Goal: Task Accomplishment & Management: Complete application form

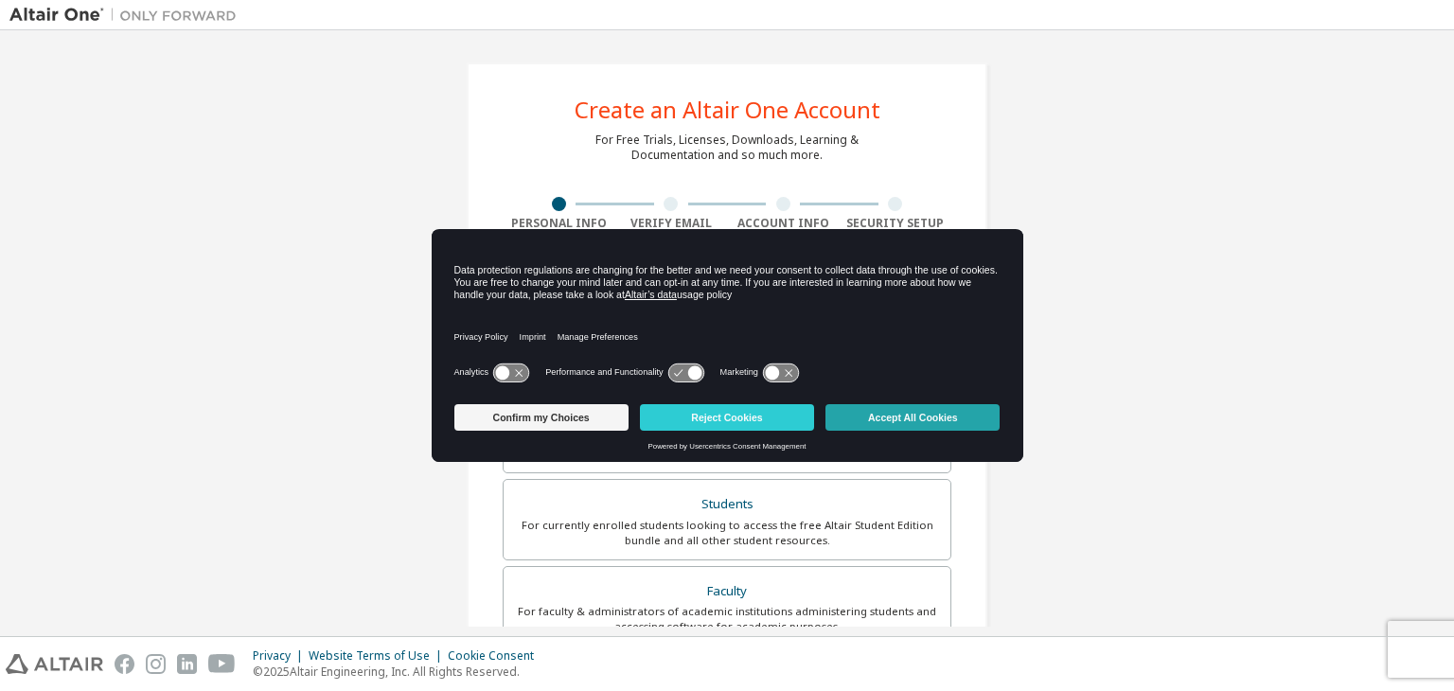
click at [858, 418] on button "Accept All Cookies" at bounding box center [912, 417] width 174 height 26
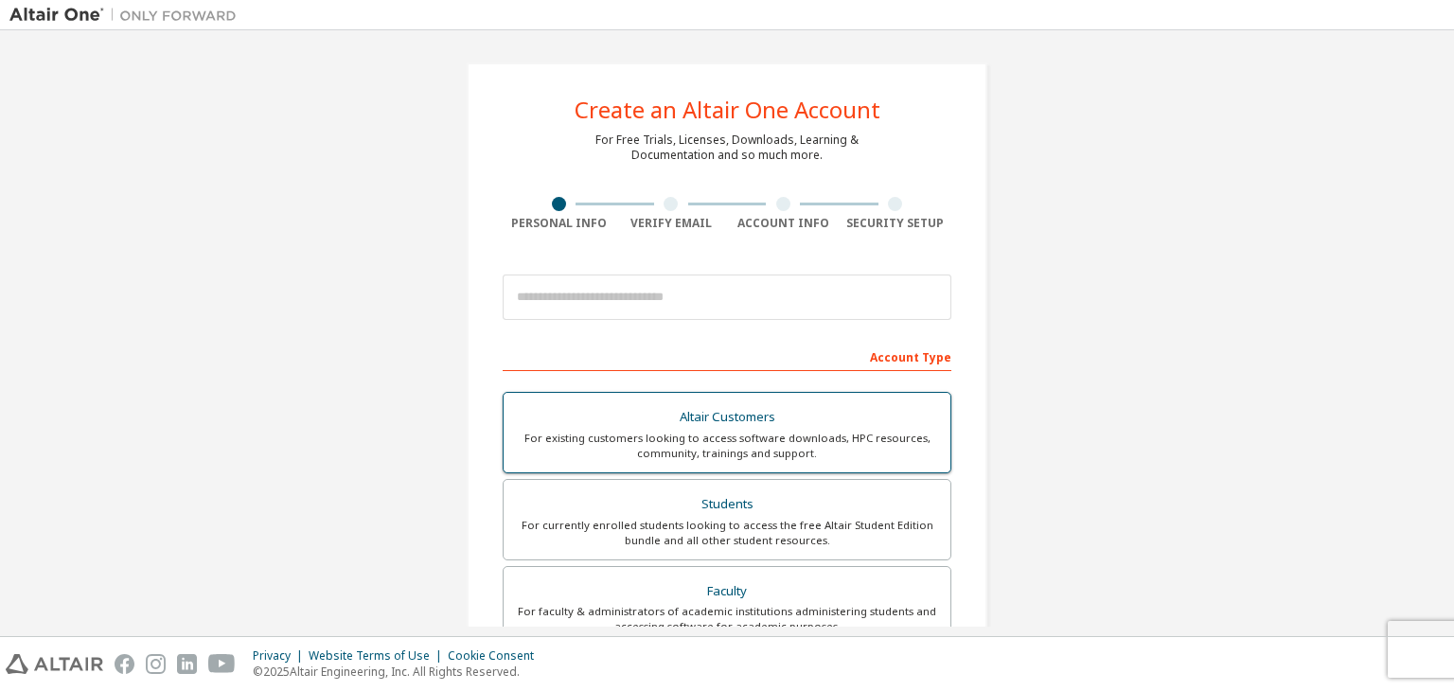
scroll to position [23, 0]
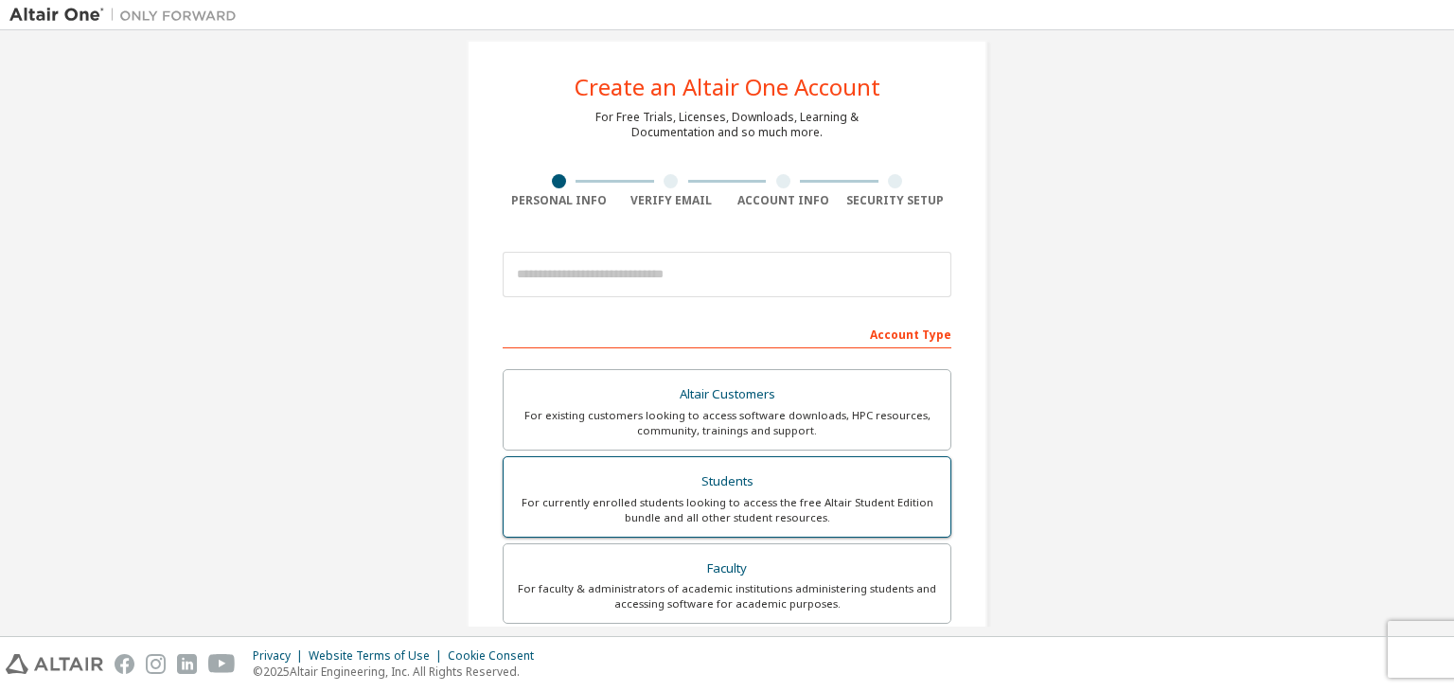
click at [592, 502] on div "For currently enrolled students looking to access the free Altair Student Editi…" at bounding box center [727, 510] width 424 height 30
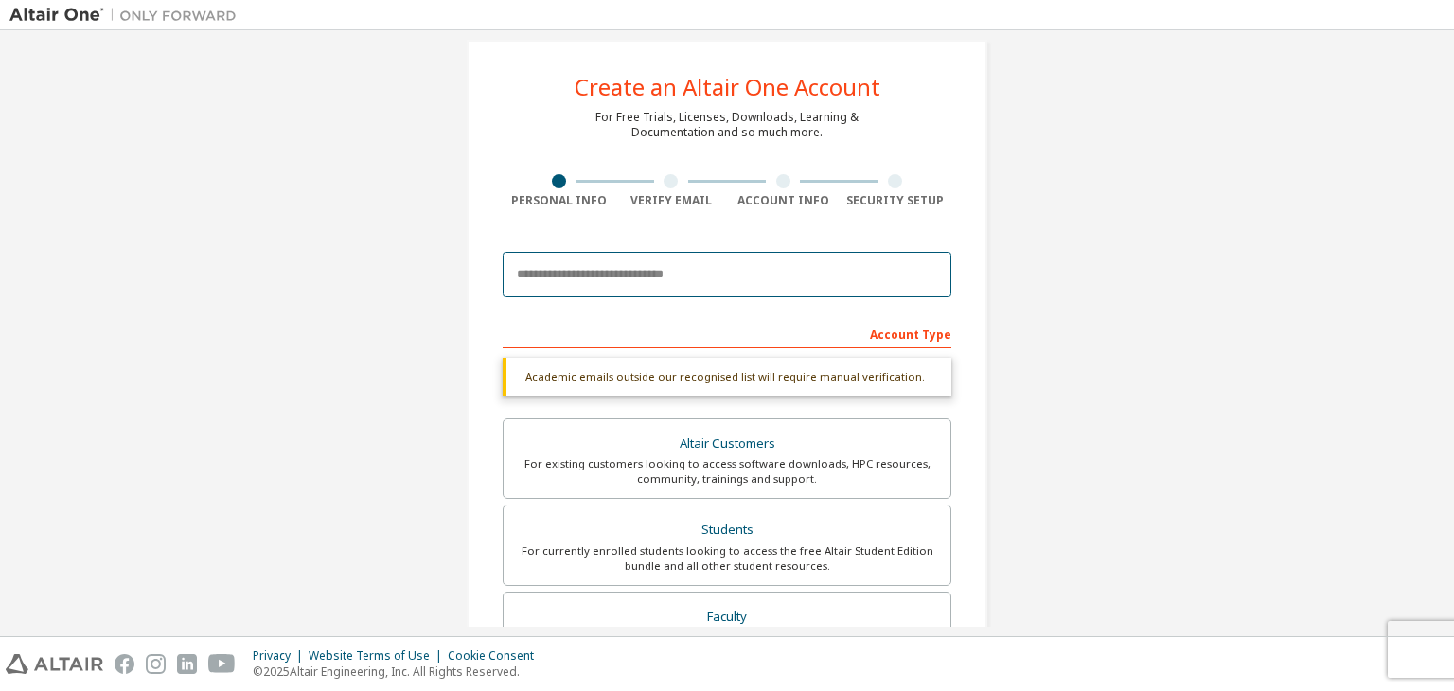
click at [568, 273] on input "email" at bounding box center [727, 274] width 449 height 45
type input "**********"
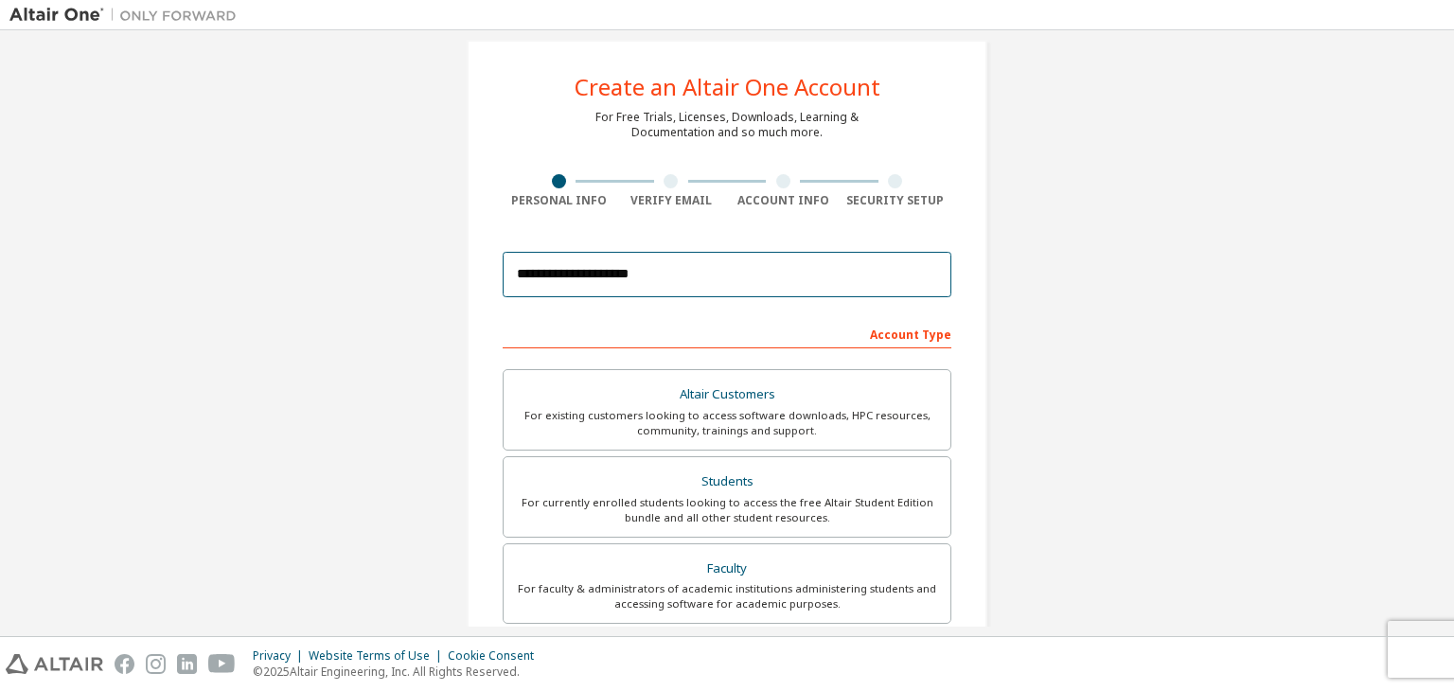
click at [545, 273] on input "**********" at bounding box center [727, 274] width 449 height 45
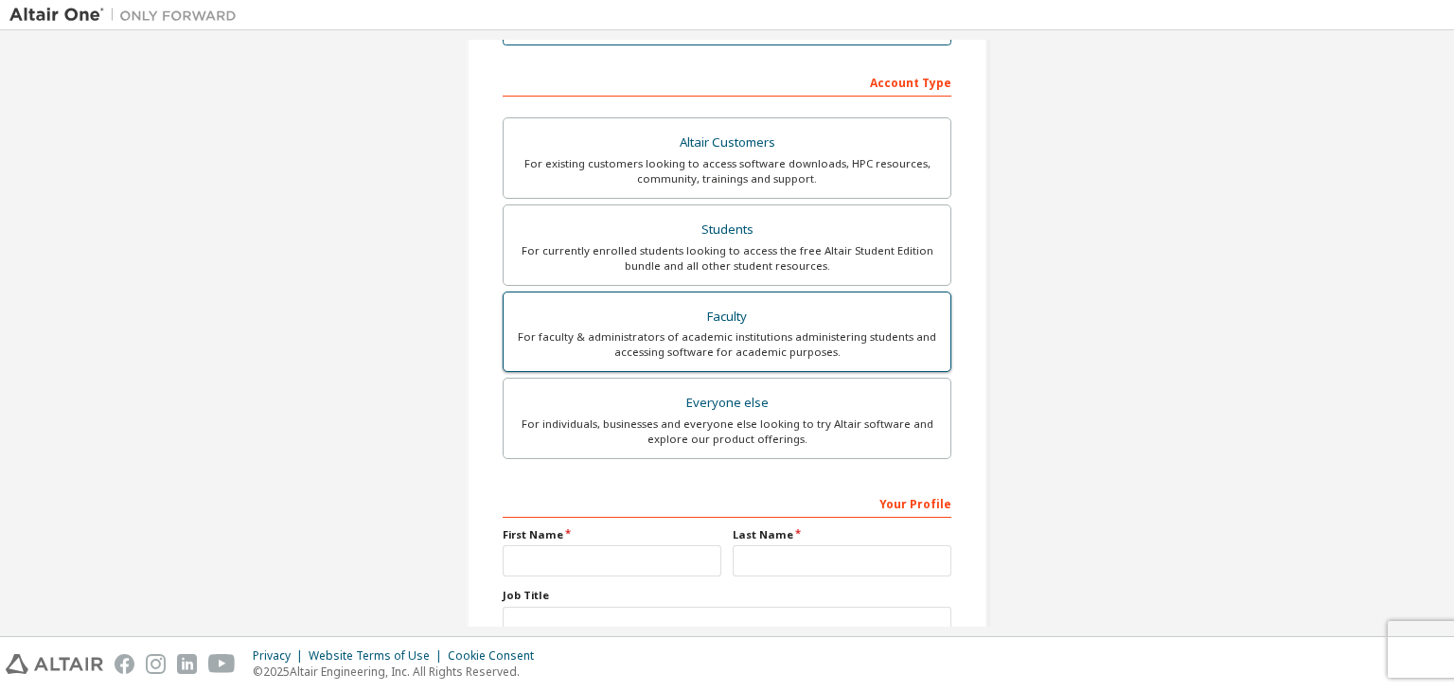
scroll to position [412, 0]
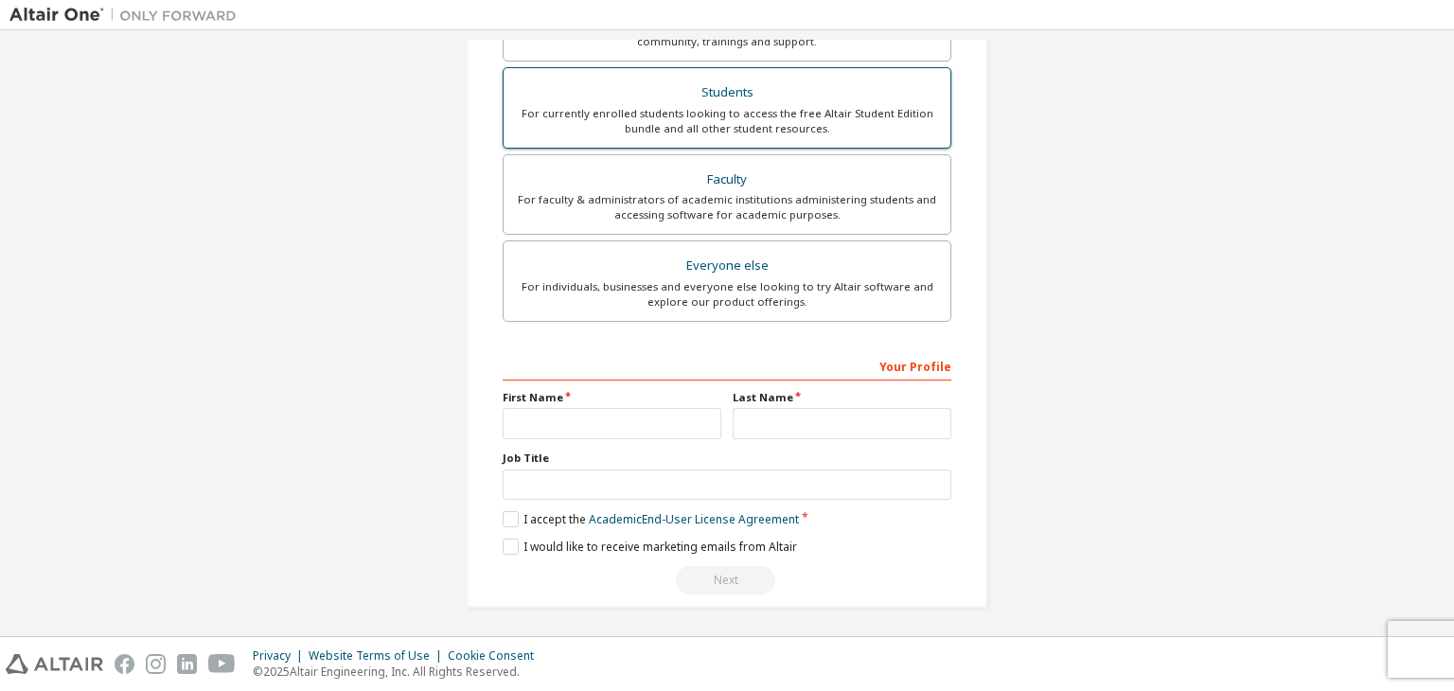
click at [621, 118] on div "For currently enrolled students looking to access the free Altair Student Editi…" at bounding box center [727, 121] width 424 height 30
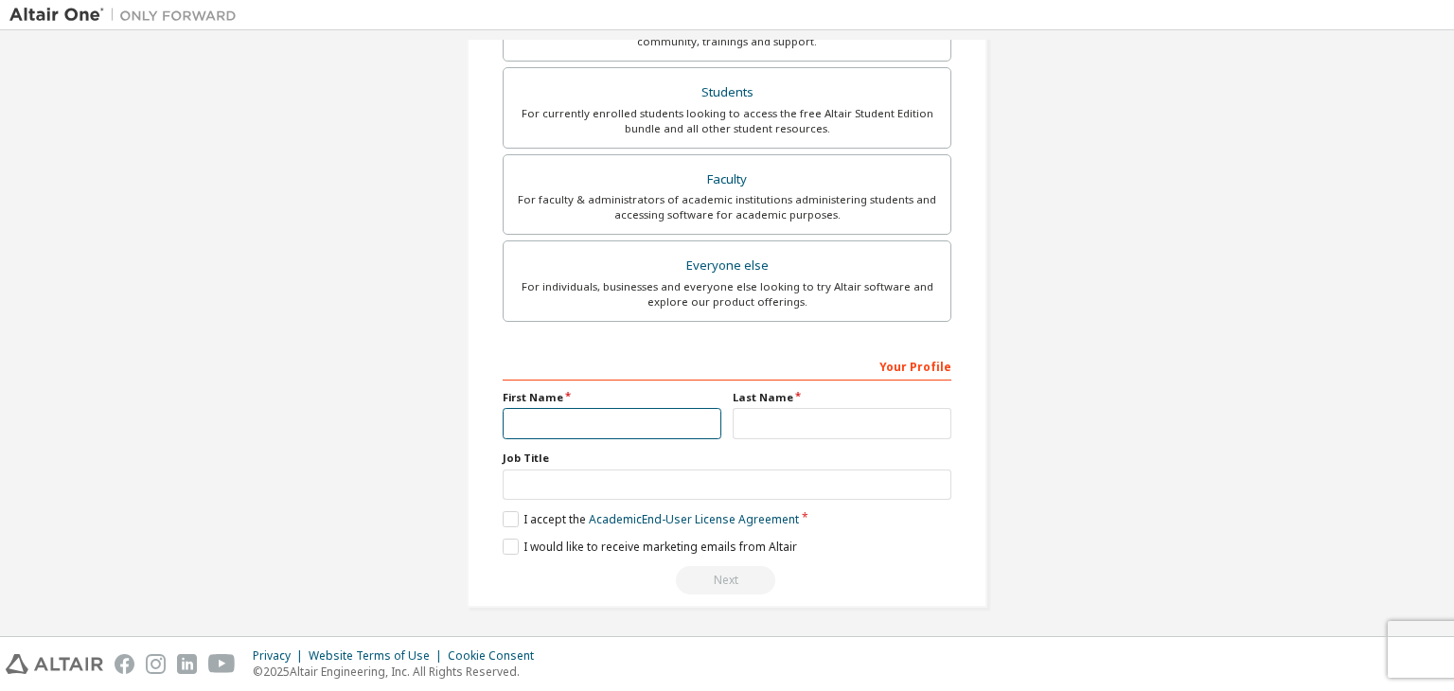
click at [518, 410] on input "text" at bounding box center [612, 423] width 219 height 31
type input "*******"
click at [746, 419] on input "text" at bounding box center [841, 423] width 219 height 31
type input "*"
type input "********"
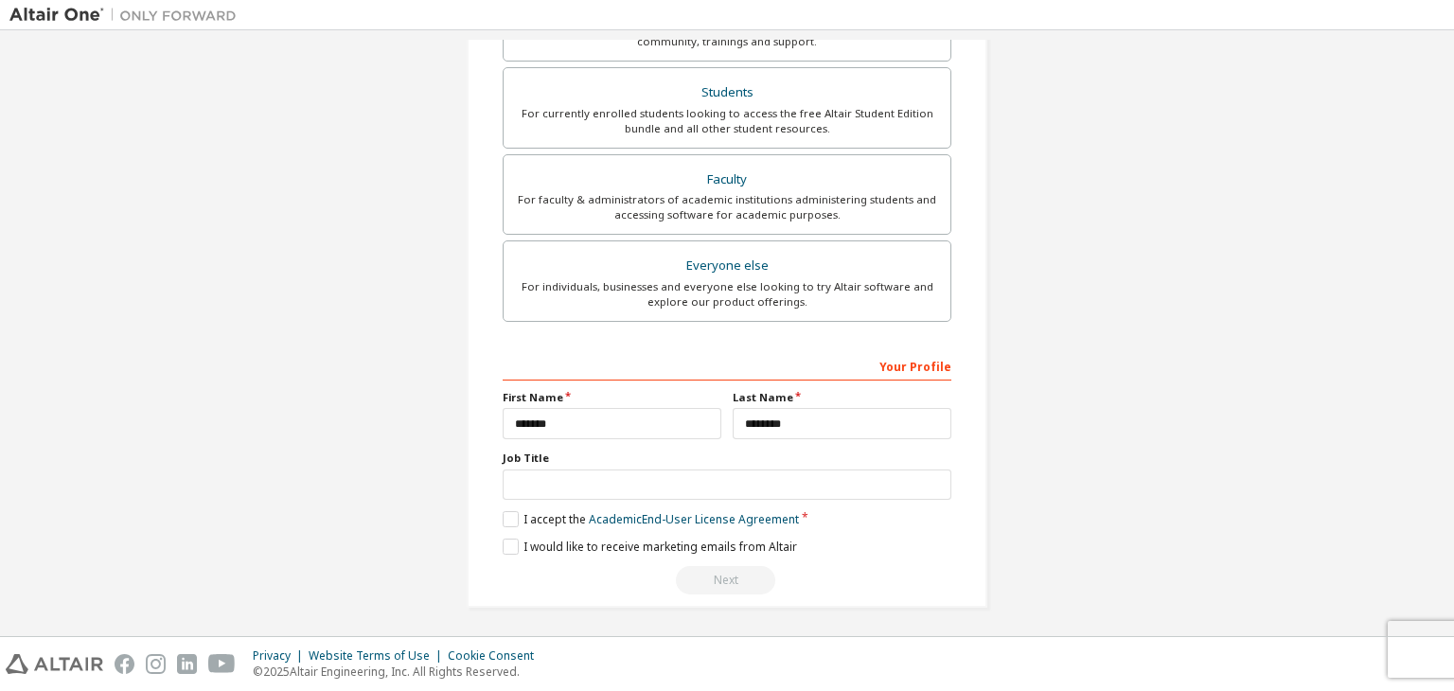
click at [636, 463] on div "Job Title" at bounding box center [727, 474] width 449 height 49
click at [515, 516] on label "I accept the Academic End-User License Agreement" at bounding box center [651, 519] width 296 height 16
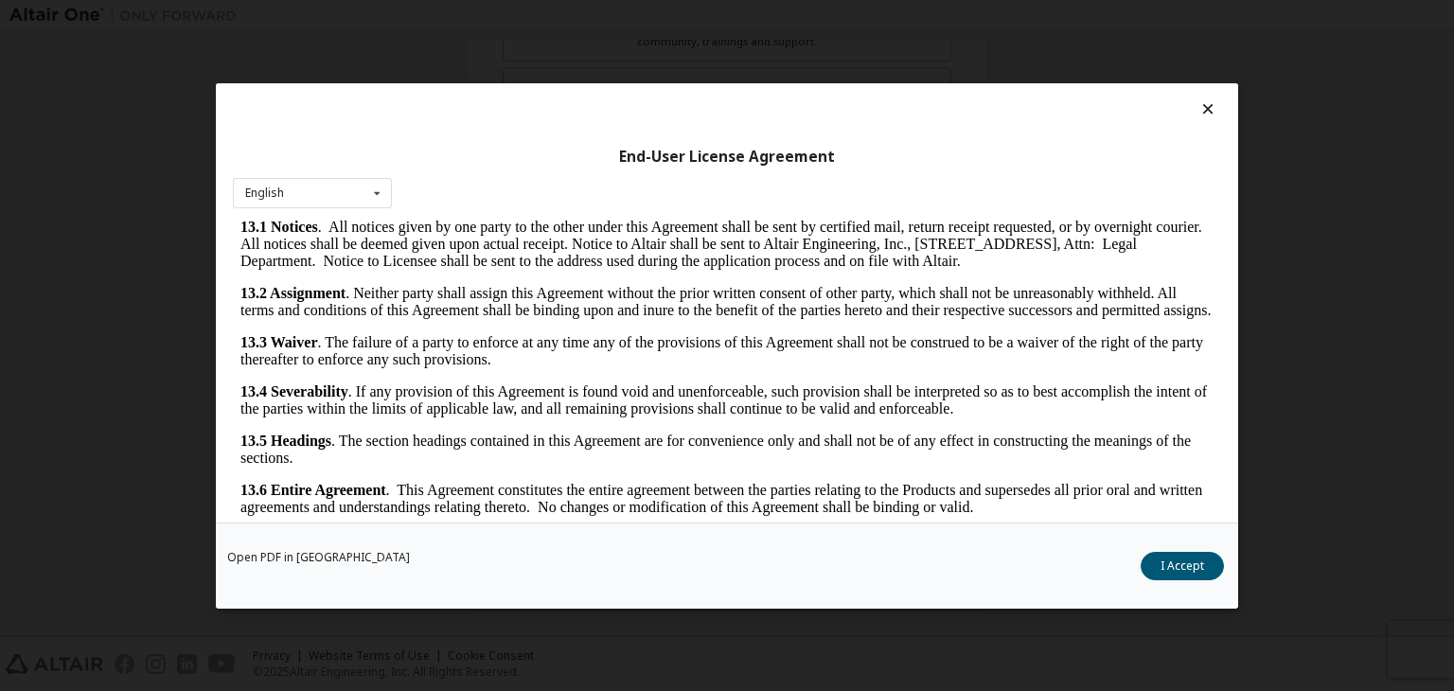
scroll to position [29, 0]
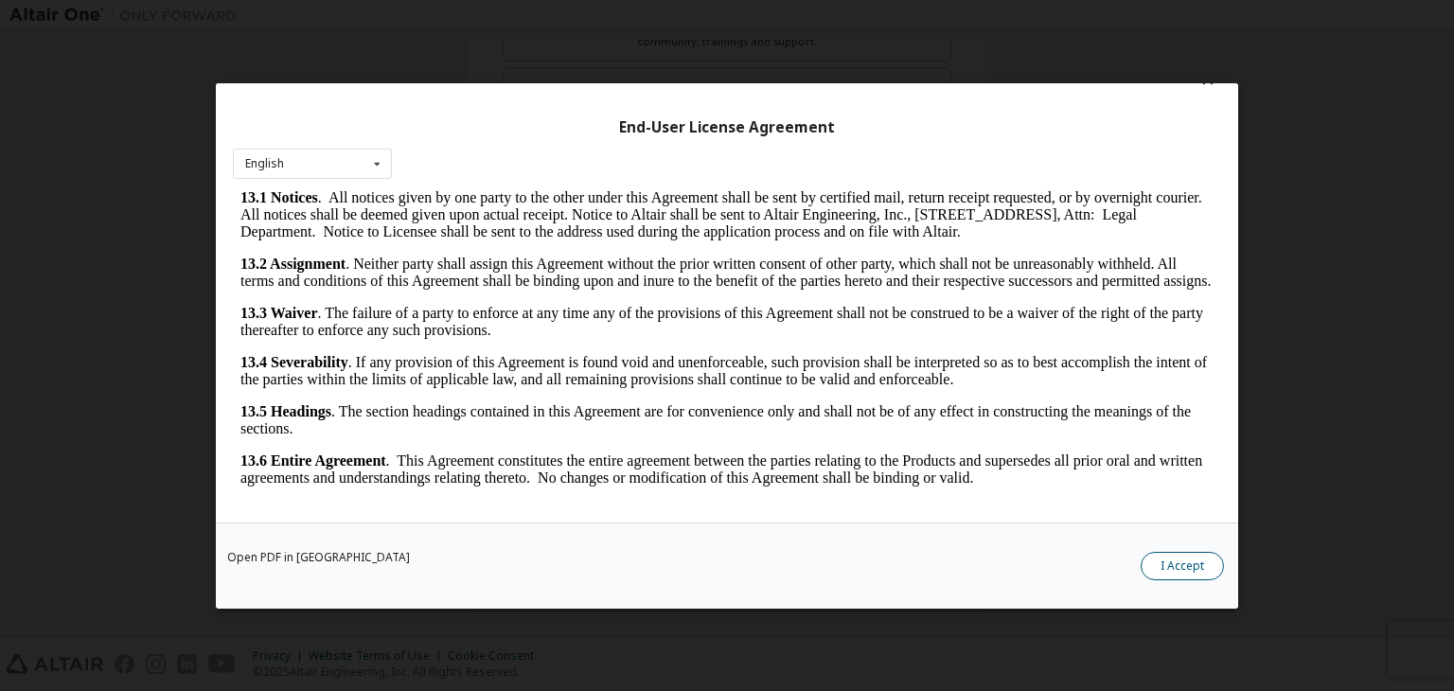
click at [1173, 565] on button "I Accept" at bounding box center [1181, 566] width 83 height 28
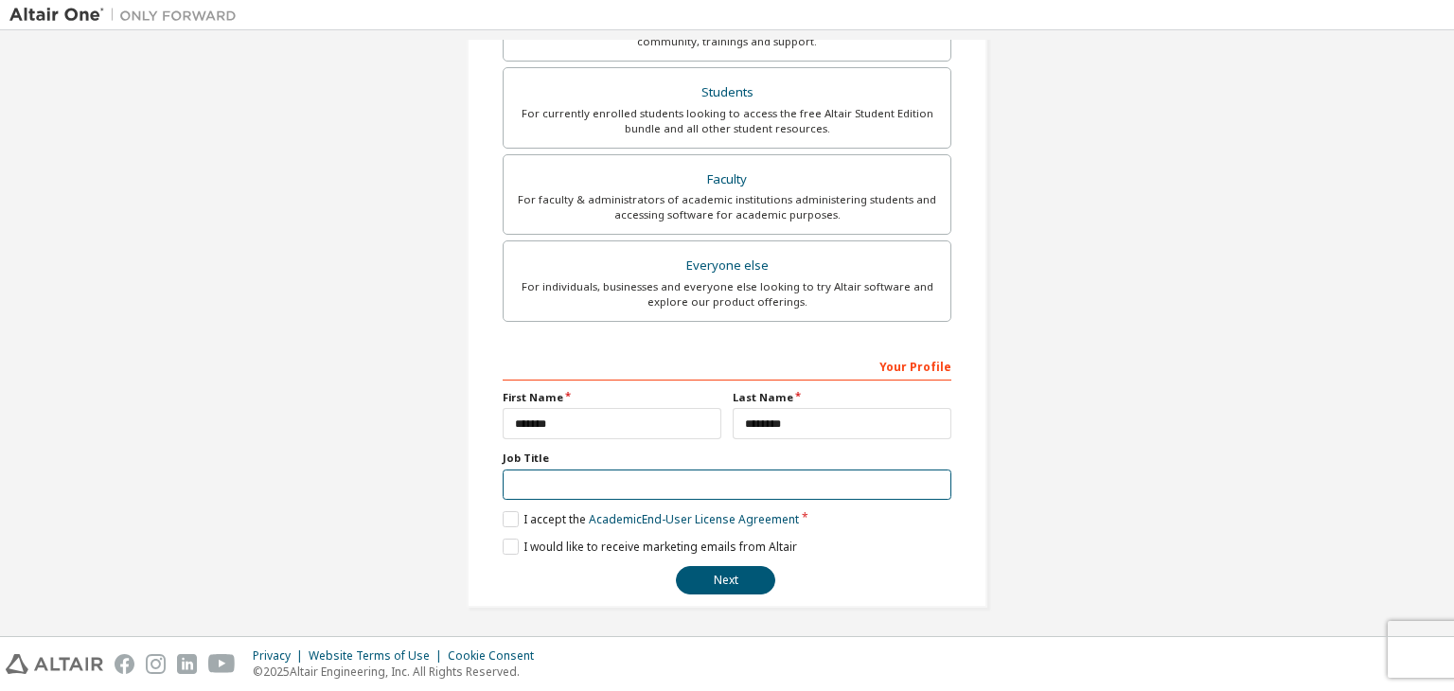
click at [524, 472] on input "text" at bounding box center [727, 484] width 449 height 31
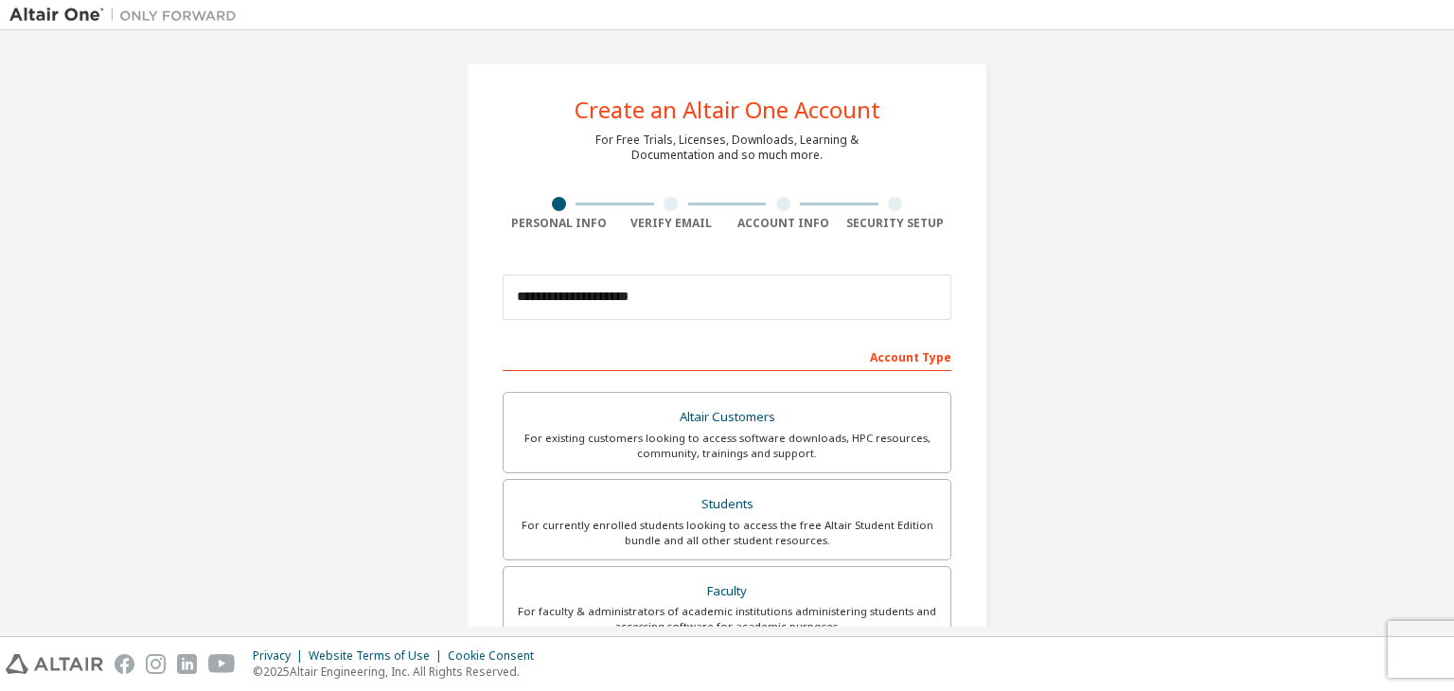
scroll to position [0, 0]
click at [670, 303] on input "**********" at bounding box center [727, 296] width 449 height 45
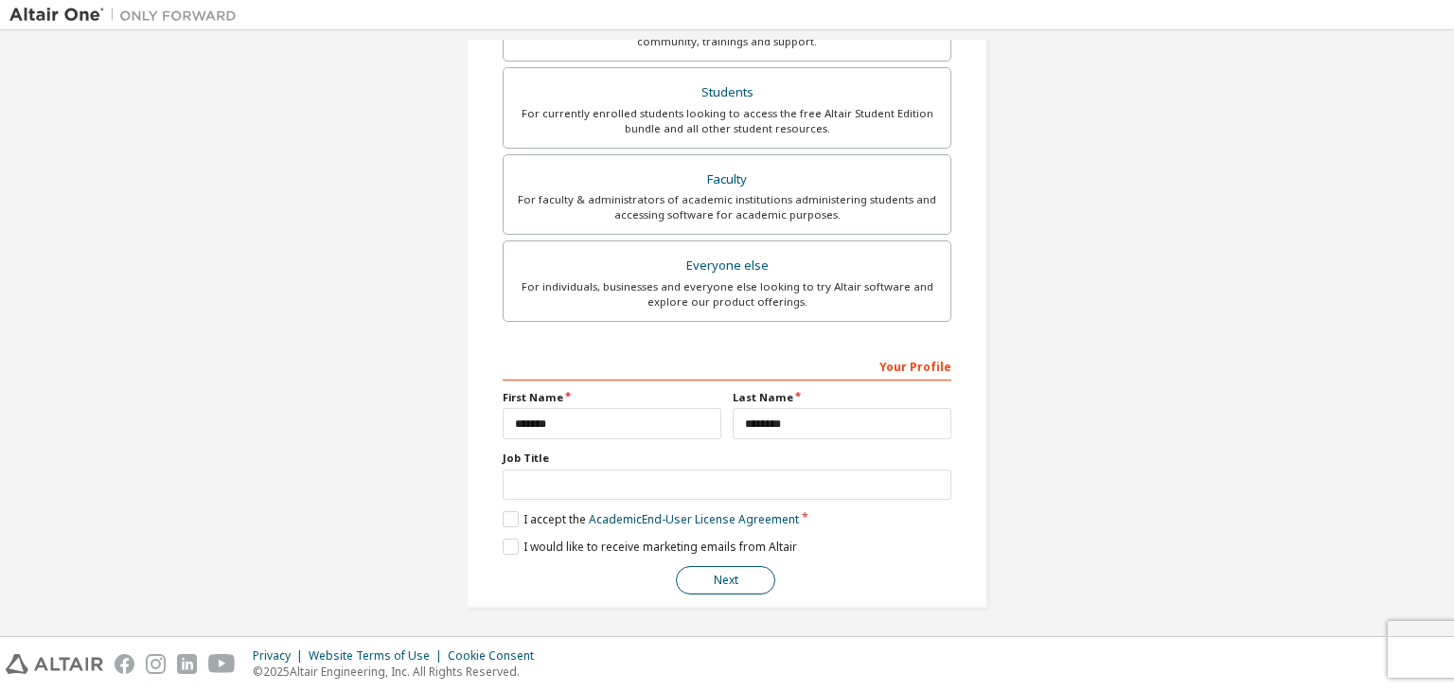
click at [707, 580] on button "Next" at bounding box center [725, 580] width 99 height 28
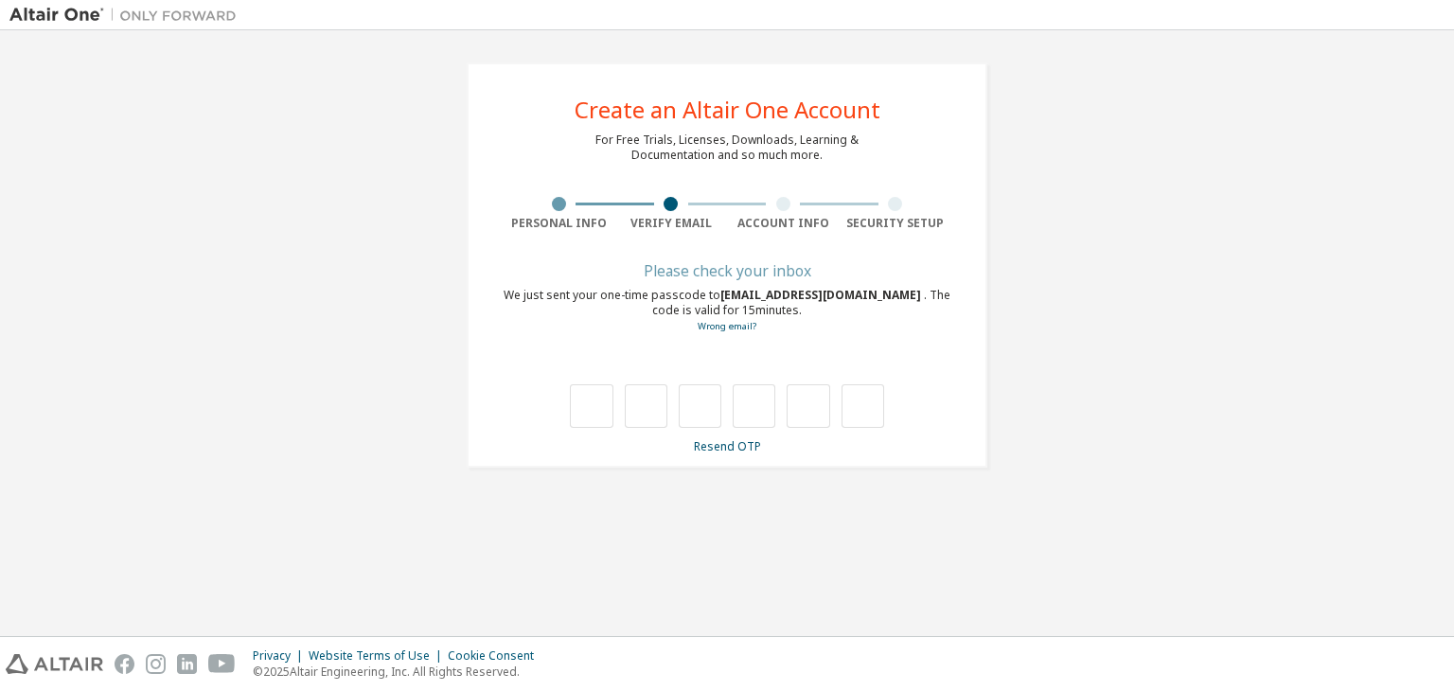
scroll to position [0, 0]
type input "*"
click at [640, 389] on input "*" at bounding box center [646, 406] width 43 height 44
click at [640, 389] on input "text" at bounding box center [646, 406] width 43 height 44
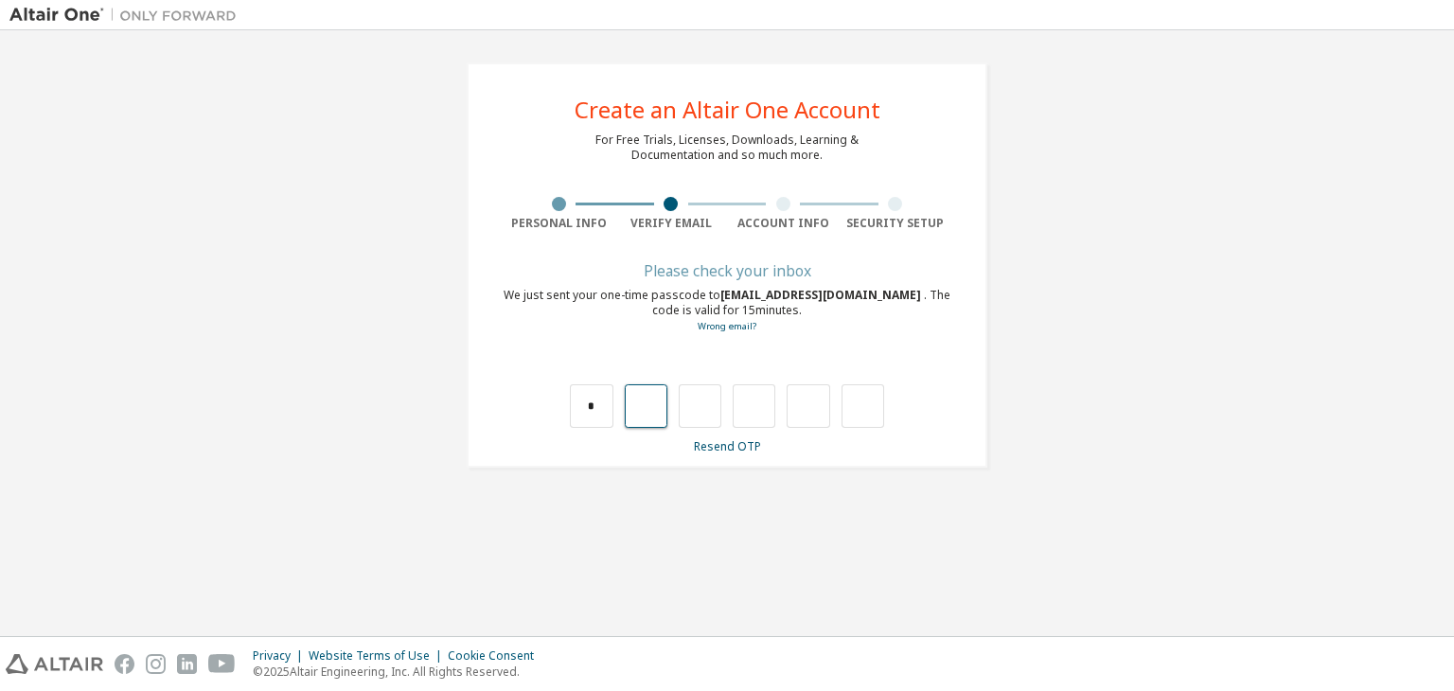
type input "*"
